Goal: Feedback & Contribution: Contribute content

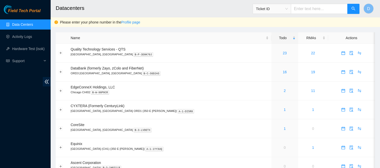
click at [153, 5] on h2 "Datacenters" at bounding box center [185, 8] width 259 height 16
click at [282, 54] on link "23" at bounding box center [284, 53] width 4 height 4
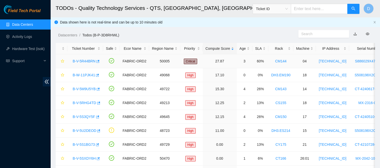
click at [81, 62] on link "B-V-5R44BRN" at bounding box center [84, 61] width 23 height 4
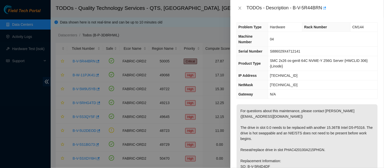
click at [239, 11] on div "TODOs - Description - B-V-5R44BRN" at bounding box center [306, 8] width 141 height 8
click at [238, 9] on icon "close" at bounding box center [240, 8] width 4 height 4
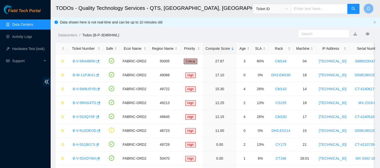
click at [193, 19] on div "Datacenters / Todos (B-P-3D8RHWL) /" at bounding box center [174, 24] width 247 height 28
click at [26, 37] on link "Activity Logs" at bounding box center [22, 37] width 20 height 4
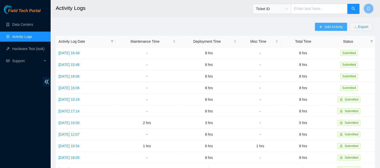
click at [323, 26] on button "Add Activity" at bounding box center [331, 27] width 32 height 8
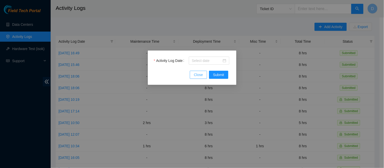
click at [196, 72] on span "Close" at bounding box center [198, 75] width 9 height 6
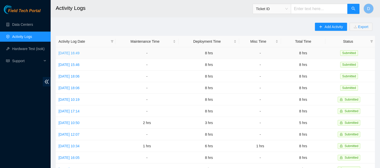
click at [71, 52] on link "[DATE] 16:49" at bounding box center [68, 53] width 21 height 4
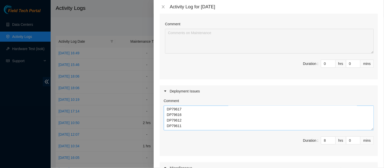
scroll to position [128, 0]
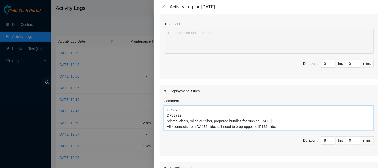
click at [236, 116] on textarea "Prepping xconnect fibers in DA136 DPs: DP79607 DP79604 DP79605 DP77234 DP77235 …" at bounding box center [269, 118] width 210 height 25
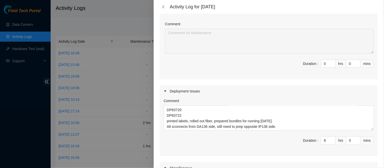
click at [161, 9] on div "Activity Log for [DATE]" at bounding box center [269, 7] width 218 height 6
click at [163, 5] on icon "close" at bounding box center [163, 7] width 4 height 4
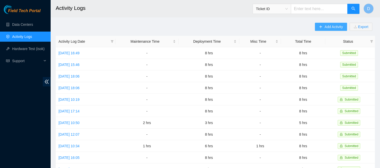
click at [325, 25] on span "Add Activity" at bounding box center [333, 27] width 18 height 6
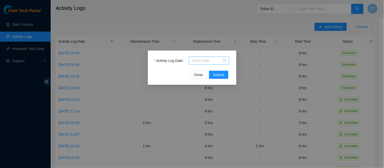
click at [204, 61] on input "Activity Log Date" at bounding box center [207, 61] width 30 height 6
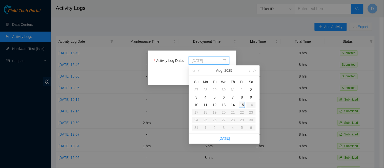
type input "[DATE]"
click at [241, 106] on div "15" at bounding box center [242, 105] width 6 height 6
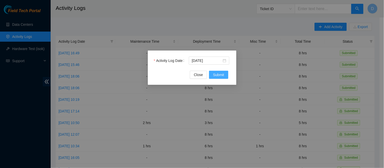
click at [219, 76] on span "Submit" at bounding box center [218, 75] width 11 height 6
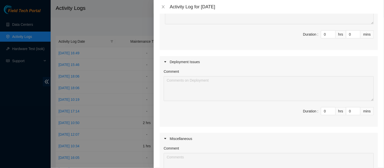
scroll to position [82, 0]
click at [321, 112] on input "0" at bounding box center [328, 110] width 14 height 8
type input "8"
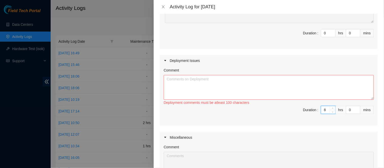
type input "8"
click at [292, 89] on textarea "Comment" at bounding box center [269, 87] width 210 height 25
paste textarea "Prepping xconnect fibers in DA136 DPs: DP79607 DP79604 DP79605 DP77234 DP77235 …"
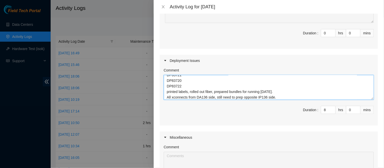
scroll to position [0, 0]
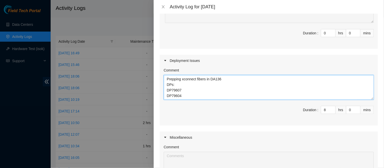
click at [262, 77] on textarea "Prepping xconnect fibers in DA136 DPs: DP79607 DP79604 DP79605 DP77234 DP77235 …" at bounding box center [269, 87] width 210 height 25
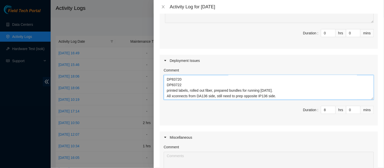
click at [290, 90] on textarea "Prepping xconnect fibers in DA136 for leaf108 DPs: DP79607 DP79604 DP79605 DP77…" at bounding box center [269, 87] width 210 height 25
click at [284, 94] on textarea "Prepping xconnect fibers in DA136 for leaf108 DPs: DP79607 DP79604 DP79605 DP77…" at bounding box center [269, 87] width 210 height 25
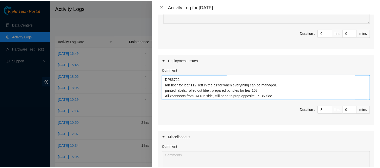
scroll to position [171, 0]
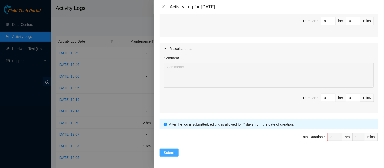
type textarea "Prepping xconnect fibers in DA136 for leaf108 DPs: DP79607 DP79604 DP79605 DP77…"
click at [173, 149] on button "Submit" at bounding box center [169, 153] width 19 height 8
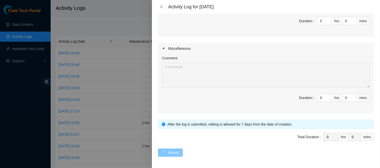
scroll to position [0, 0]
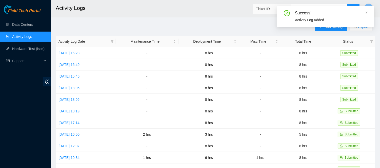
click at [365, 13] on icon "close" at bounding box center [366, 13] width 4 height 4
